Goal: Task Accomplishment & Management: Manage account settings

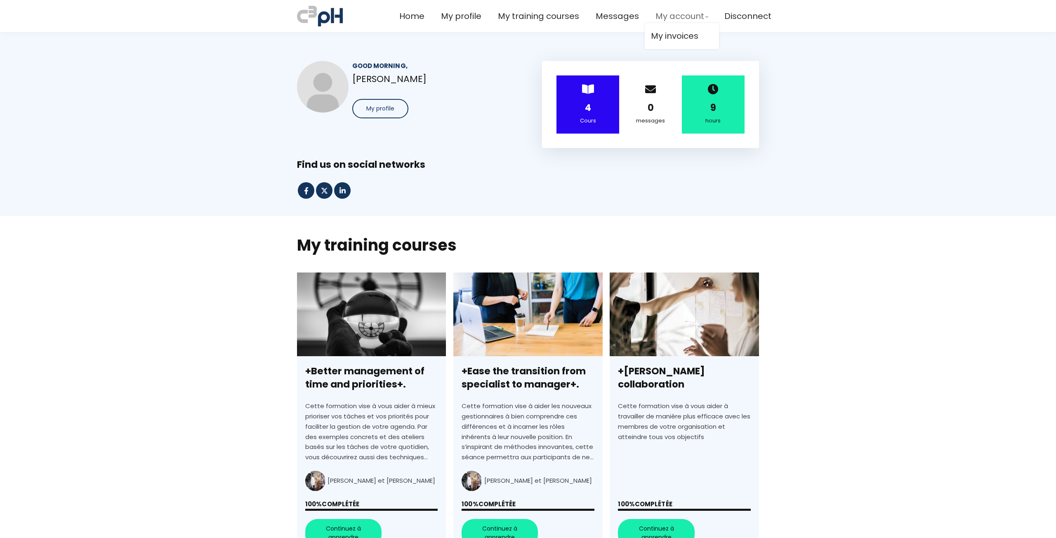
click at [687, 15] on span "My account" at bounding box center [679, 16] width 49 height 14
click at [462, 17] on span "My profile" at bounding box center [461, 16] width 40 height 14
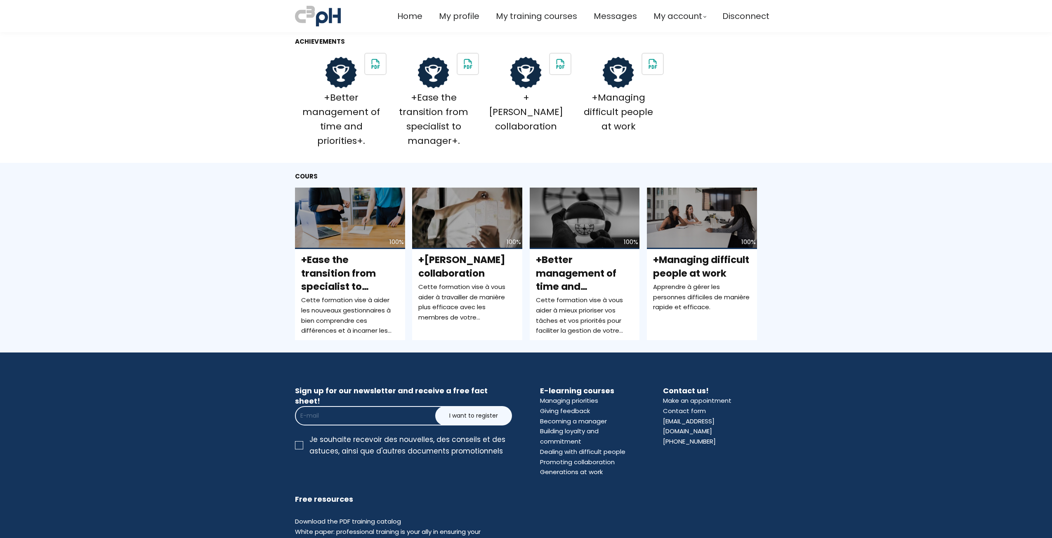
scroll to position [248, 0]
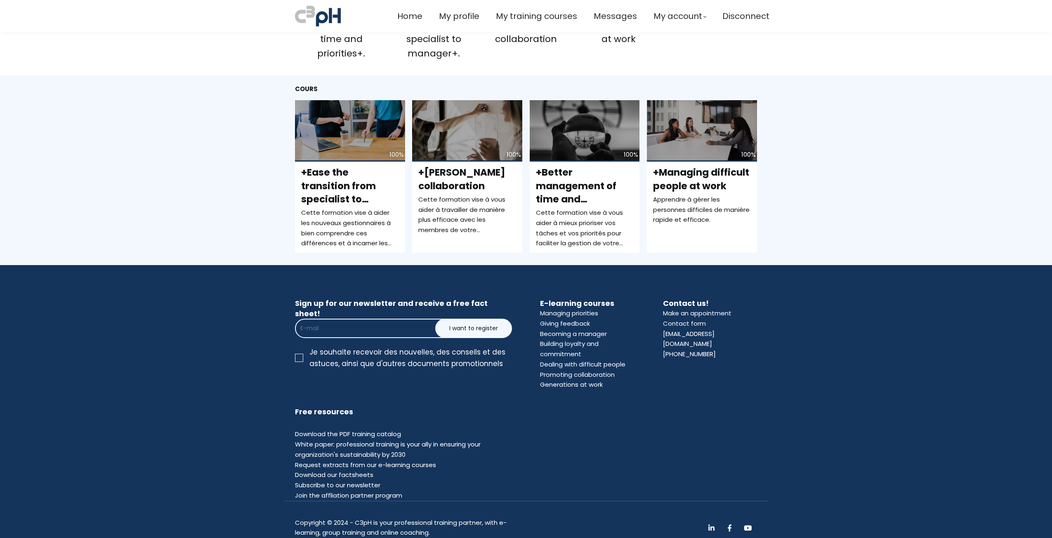
click at [782, 410] on section "Sign up for our newsletter and receive a free fact sheet! I want to register Co…" at bounding box center [526, 430] width 1052 height 330
click at [856, 299] on section "Sign up for our newsletter and receive a free fact sheet! I want to register Co…" at bounding box center [526, 430] width 1052 height 330
